Goal: Information Seeking & Learning: Check status

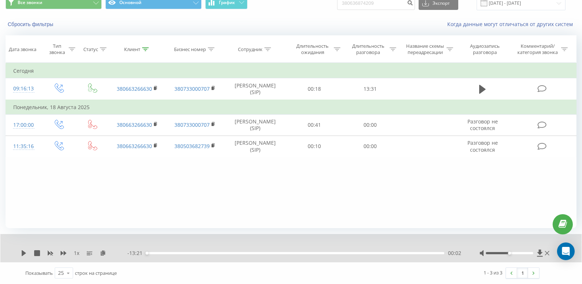
scroll to position [32, 0]
click at [144, 50] on icon at bounding box center [145, 49] width 7 height 4
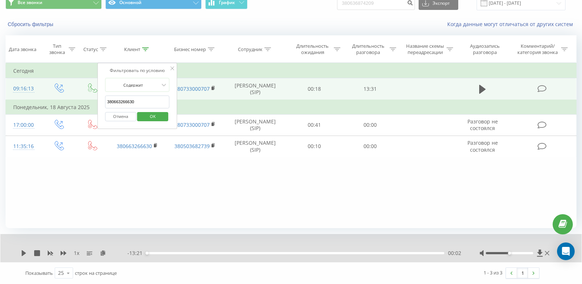
drag, startPoint x: 147, startPoint y: 102, endPoint x: 45, endPoint y: 98, distance: 102.5
click at [45, 98] on table "Фильтровать по условию Равно Введите значение Отмена OK Фильтровать по условию …" at bounding box center [291, 110] width 571 height 94
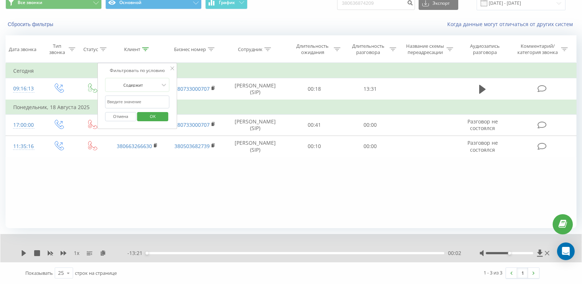
paste input "380983674740"
type input "380983674740"
click at [155, 117] on span "OK" at bounding box center [152, 116] width 21 height 11
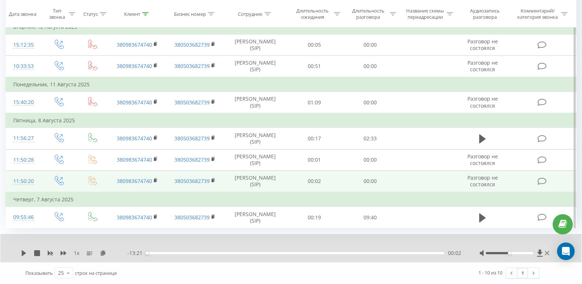
scroll to position [241, 0]
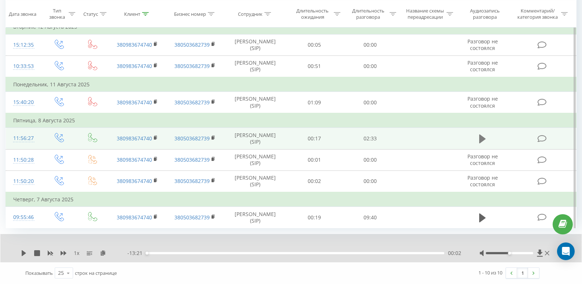
click at [485, 134] on icon at bounding box center [482, 139] width 7 height 10
click at [21, 250] on icon at bounding box center [24, 253] width 6 height 6
click at [23, 256] on icon at bounding box center [24, 253] width 6 height 6
click at [236, 252] on div "- 02:05 00:27 00:27" at bounding box center [294, 252] width 334 height 7
click at [228, 253] on div "00:42" at bounding box center [295, 253] width 298 height 2
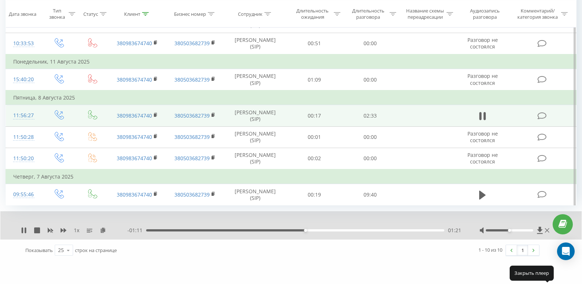
click at [322, 231] on div "01:21" at bounding box center [295, 230] width 298 height 2
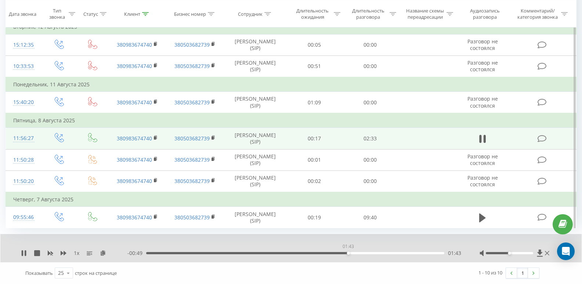
click at [348, 253] on div "01:43" at bounding box center [295, 253] width 298 height 2
click at [363, 253] on div "01:46" at bounding box center [295, 253] width 298 height 2
click at [379, 252] on div "01:51" at bounding box center [295, 253] width 298 height 2
click at [391, 252] on div "02:05" at bounding box center [295, 253] width 298 height 2
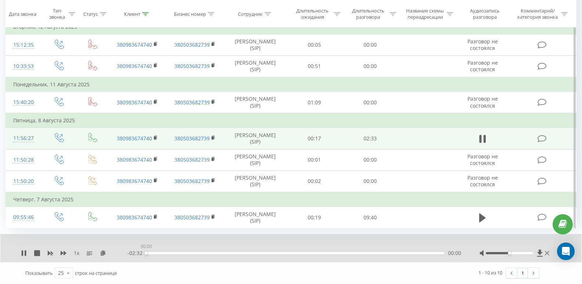
click at [417, 253] on div "00:00" at bounding box center [295, 253] width 298 height 2
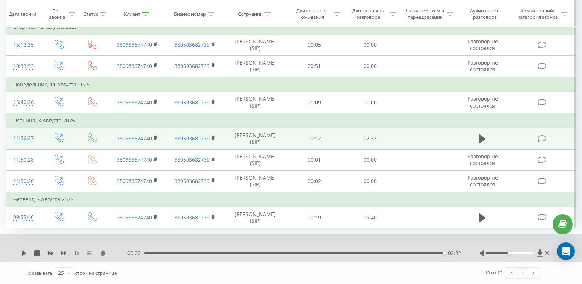
click at [145, 11] on div at bounding box center [145, 14] width 7 height 6
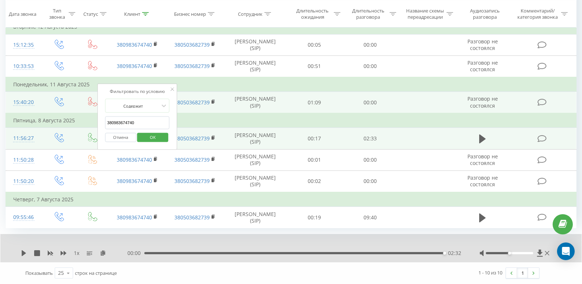
drag, startPoint x: 163, startPoint y: 63, endPoint x: 68, endPoint y: 65, distance: 94.8
click at [68, 65] on table "Фильтровать по условию Равно Введите значение Отмена OK Фильтровать по условию …" at bounding box center [291, 69] width 571 height 318
paste input "380661712949"
type input "380661712949"
click button "OK" at bounding box center [152, 137] width 31 height 9
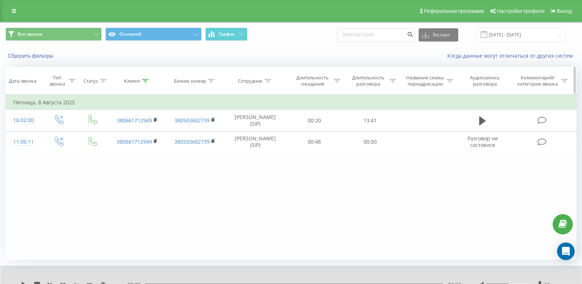
click at [145, 82] on icon at bounding box center [145, 81] width 7 height 4
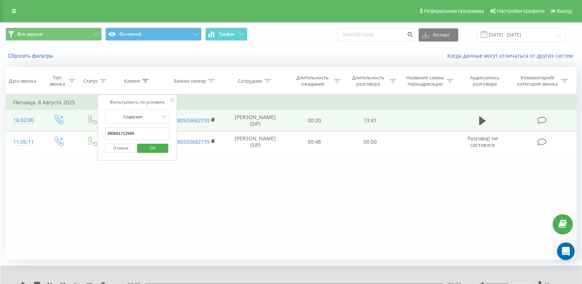
drag, startPoint x: 151, startPoint y: 135, endPoint x: 47, endPoint y: 130, distance: 103.3
click at [48, 130] on table "Фильтровать по условию Равно Введите значение Отмена OK Фильтровать по условию …" at bounding box center [291, 123] width 571 height 58
paste input "380672994832"
type input "380672994832"
click button "OK" at bounding box center [152, 148] width 31 height 9
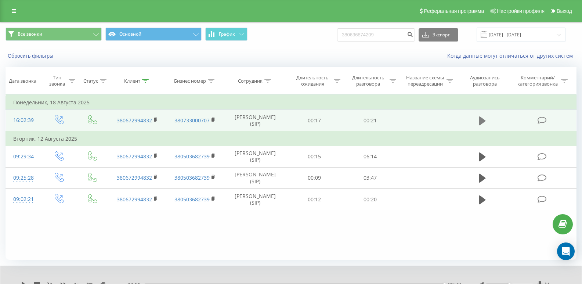
click at [485, 123] on icon at bounding box center [482, 121] width 7 height 10
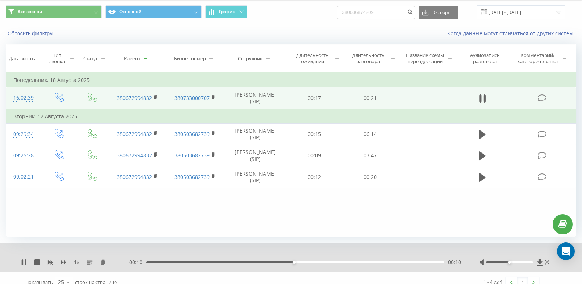
scroll to position [32, 0]
